Goal: Find specific page/section: Find specific page/section

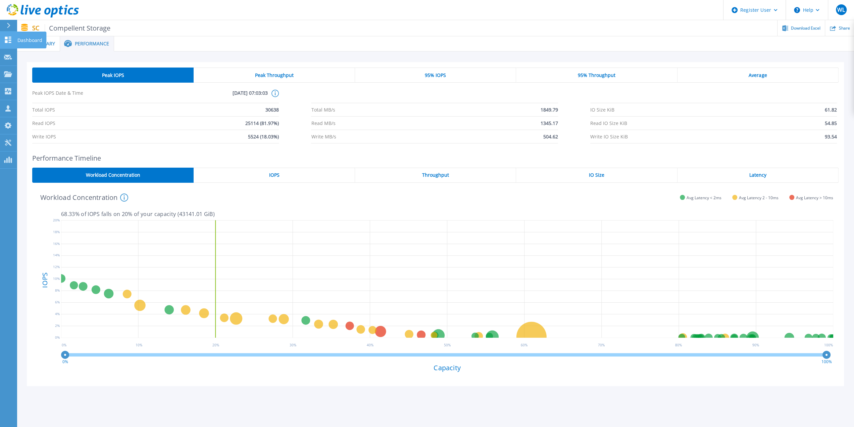
click at [6, 40] on icon at bounding box center [8, 40] width 8 height 6
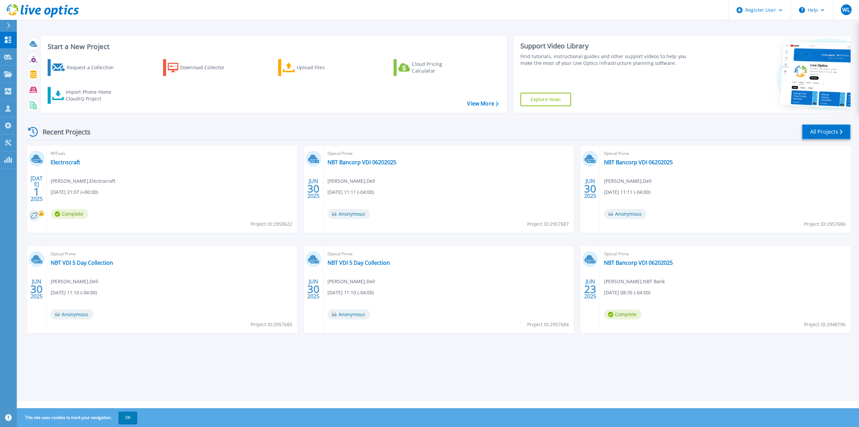
click at [823, 132] on link "All Projects" at bounding box center [826, 131] width 49 height 15
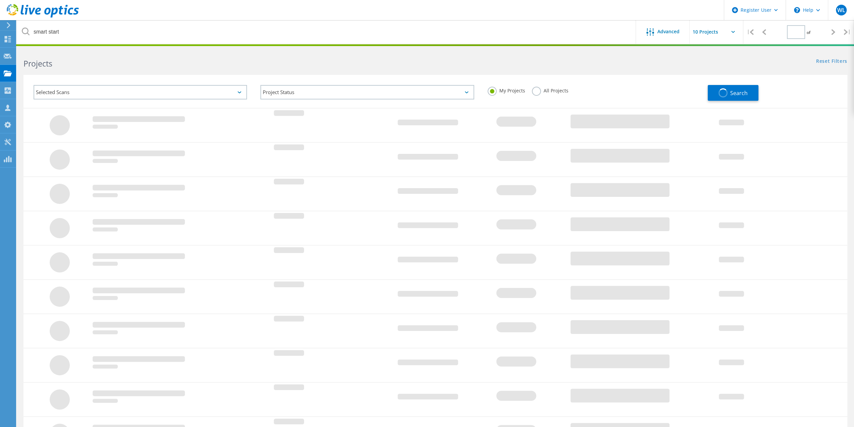
type input "1"
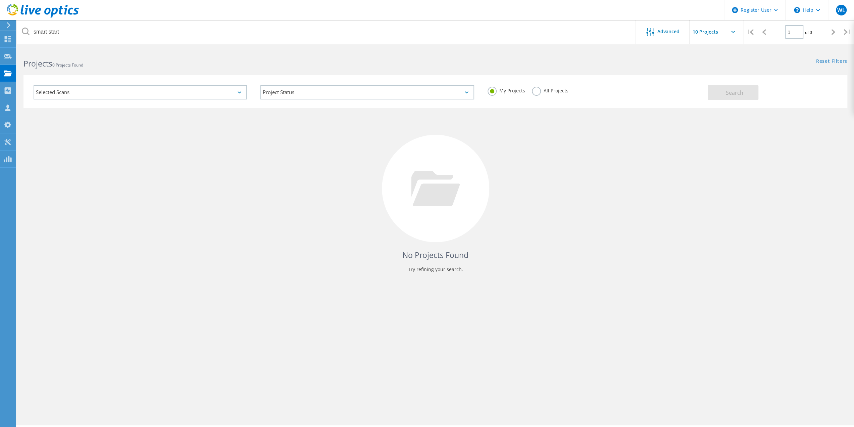
click at [538, 93] on label "All Projects" at bounding box center [550, 90] width 37 height 6
click at [0, 0] on input "All Projects" at bounding box center [0, 0] width 0 height 0
click at [96, 93] on div "Selected Scans" at bounding box center [140, 92] width 213 height 14
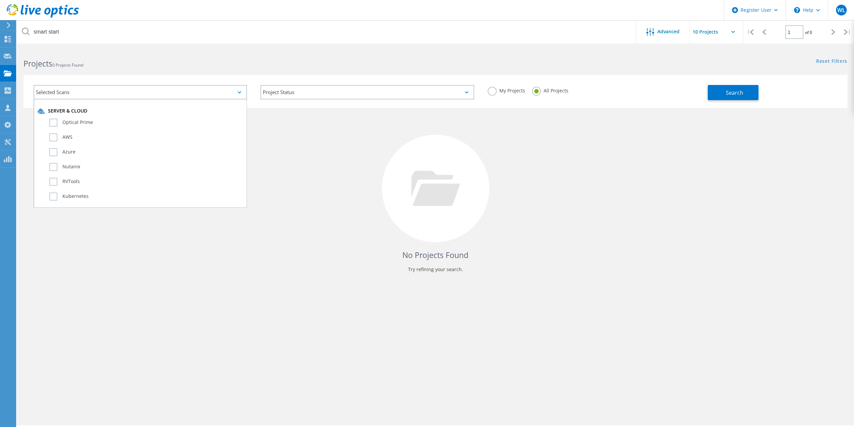
click at [96, 93] on div "Selected Scans" at bounding box center [140, 92] width 213 height 14
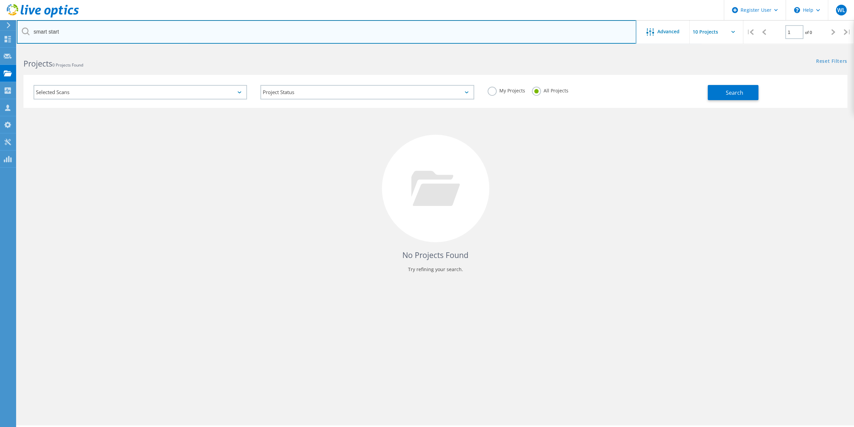
click at [56, 33] on input "smart start" at bounding box center [327, 31] width 620 height 23
click at [85, 33] on input "smart sta2960763rt" at bounding box center [327, 31] width 620 height 23
drag, startPoint x: 83, startPoint y: 31, endPoint x: 15, endPoint y: 28, distance: 68.5
click at [13, 49] on div "Register User \n Help Explore Helpful Articles Contact Support WL Dell User Wal…" at bounding box center [427, 247] width 854 height 396
type input "3smart sta296076"
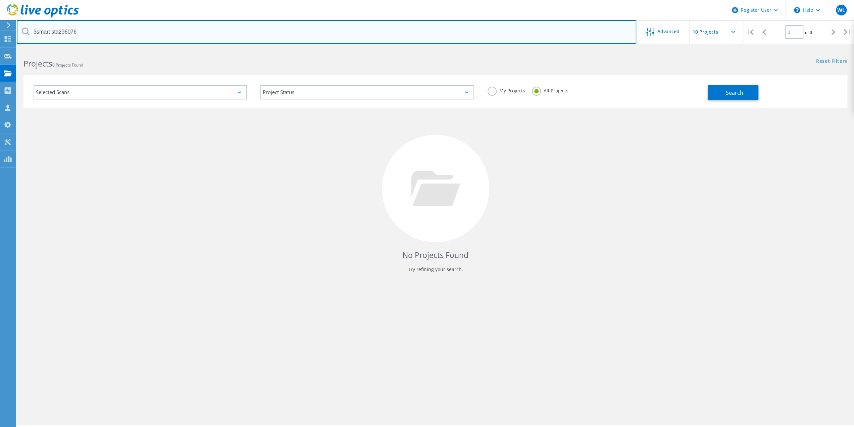
click at [41, 32] on input "3smart sta296076" at bounding box center [327, 31] width 620 height 23
drag, startPoint x: 88, startPoint y: 32, endPoint x: 22, endPoint y: 24, distance: 66.3
click at [22, 24] on input "3smart sta296076" at bounding box center [327, 31] width 620 height 23
type input "2960763"
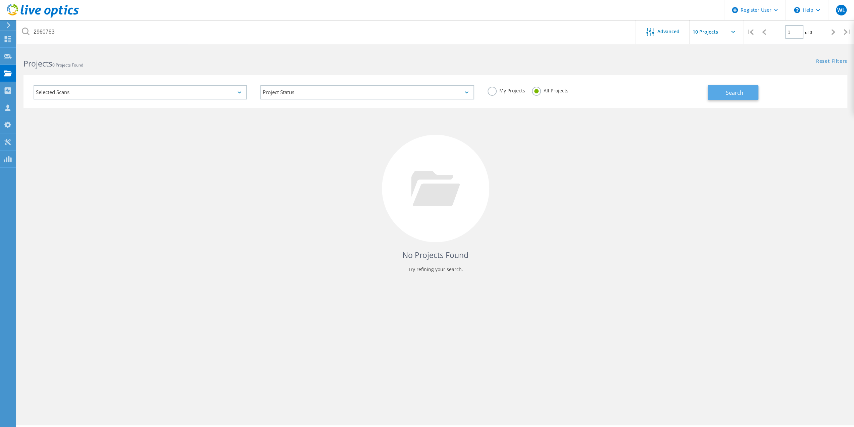
click at [743, 96] on span "Search" at bounding box center [734, 92] width 17 height 7
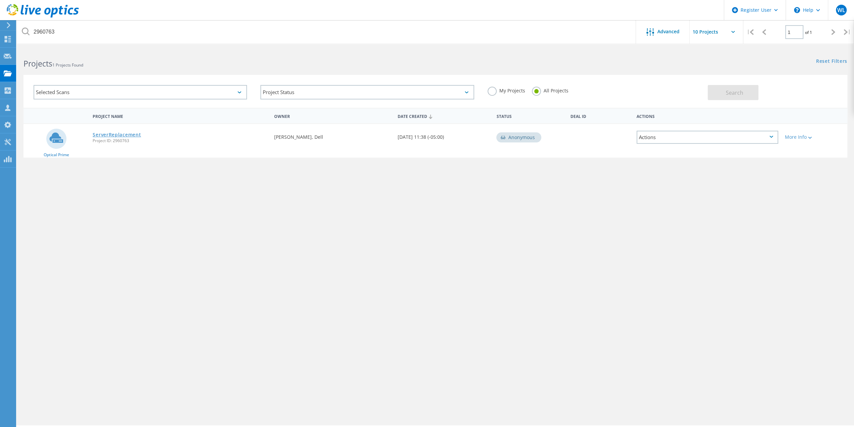
click at [127, 135] on link "ServerReplacement" at bounding box center [117, 134] width 48 height 5
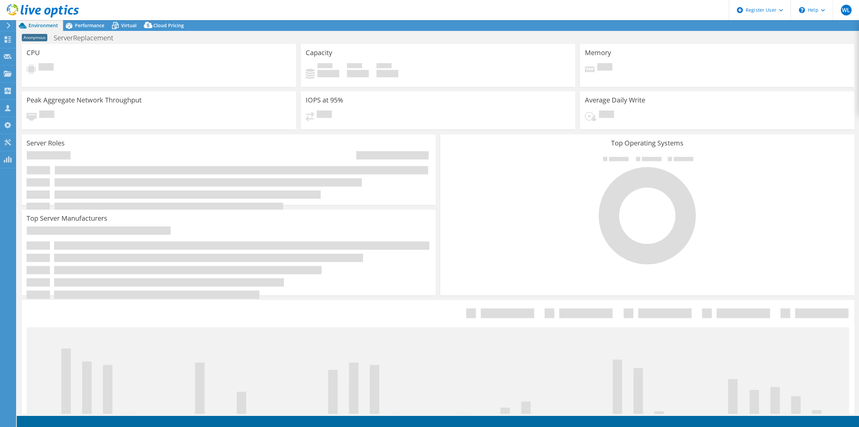
select select "USEast"
select select "USD"
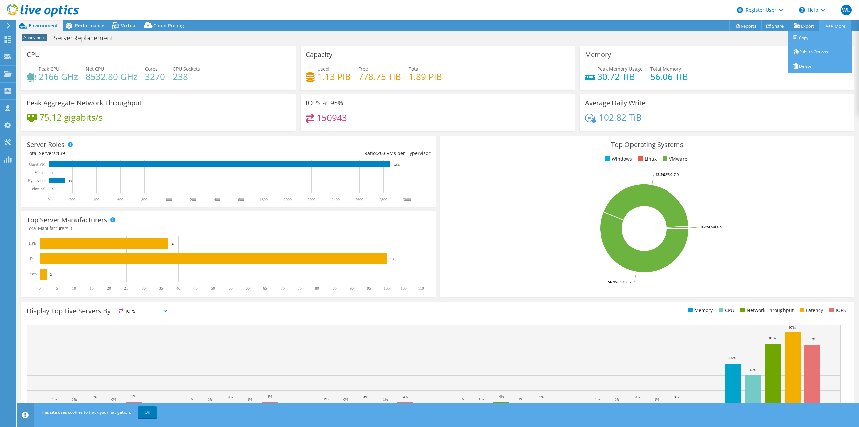
click at [838, 26] on link "More" at bounding box center [835, 25] width 31 height 10
click at [95, 27] on span "Performance" at bounding box center [90, 25] width 30 height 6
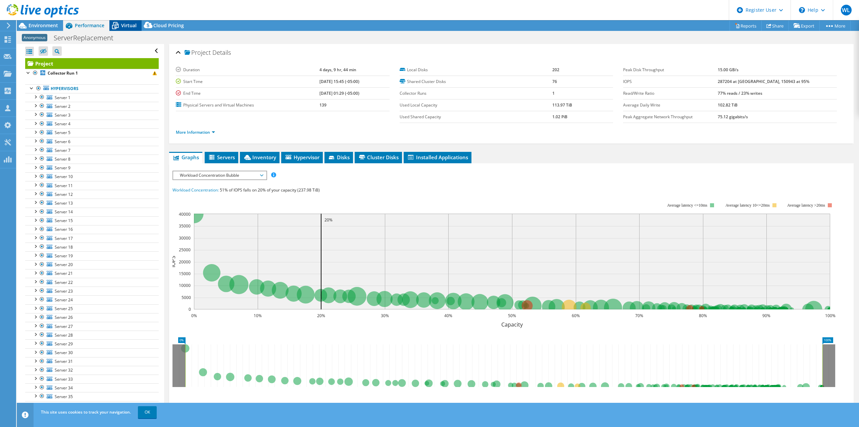
click at [127, 25] on span "Virtual" at bounding box center [128, 25] width 15 height 6
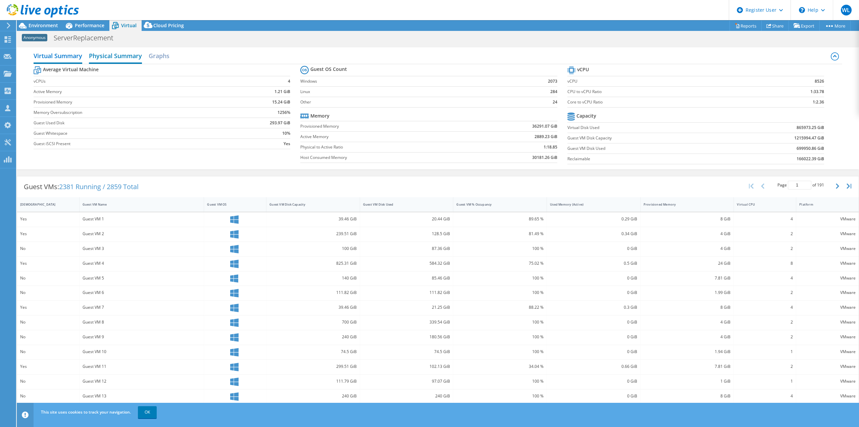
click at [118, 58] on h2 "Physical Summary" at bounding box center [115, 56] width 53 height 15
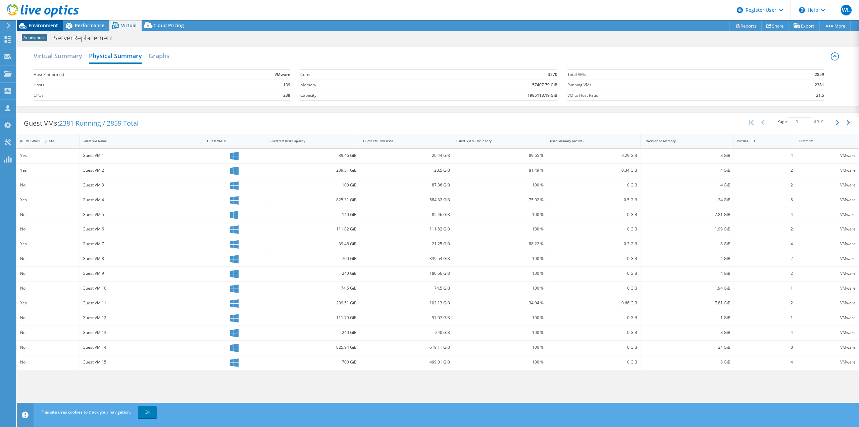
click at [47, 24] on span "Environment" at bounding box center [44, 25] width 30 height 6
